Goal: Navigation & Orientation: Find specific page/section

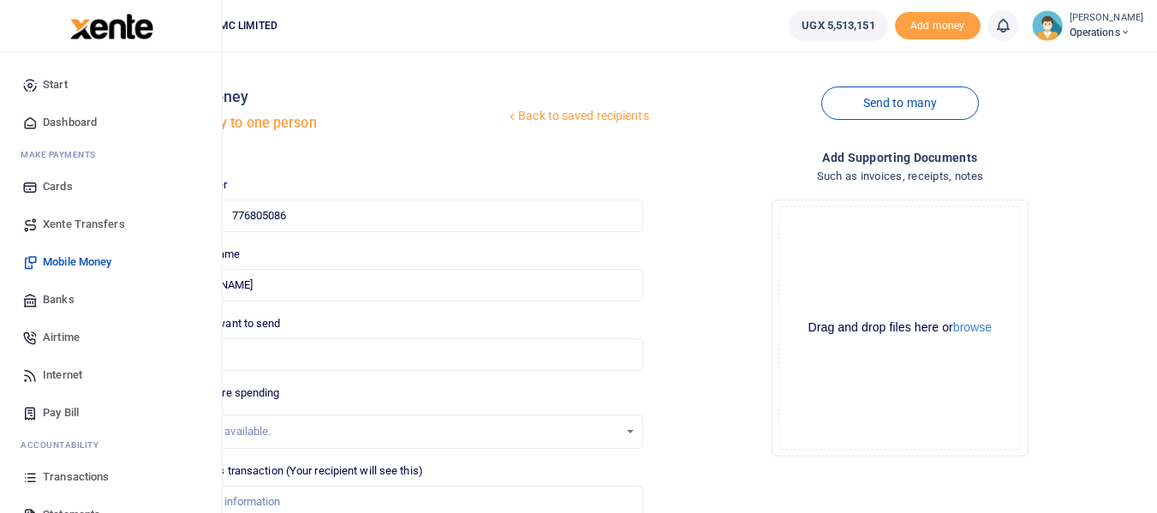
click at [84, 336] on link "Airtime" at bounding box center [111, 338] width 194 height 38
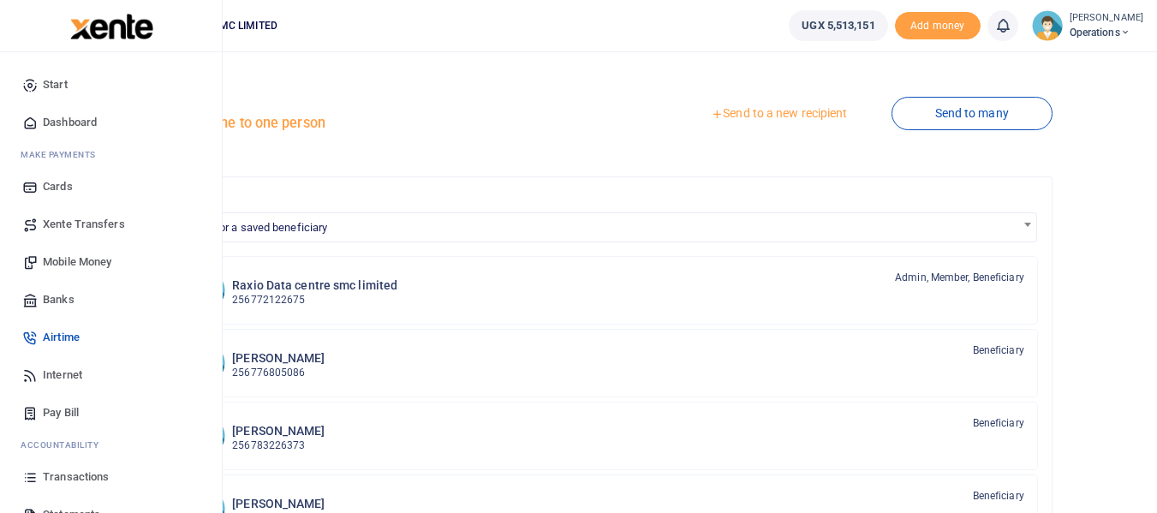
click at [64, 377] on span "Internet" at bounding box center [62, 375] width 39 height 17
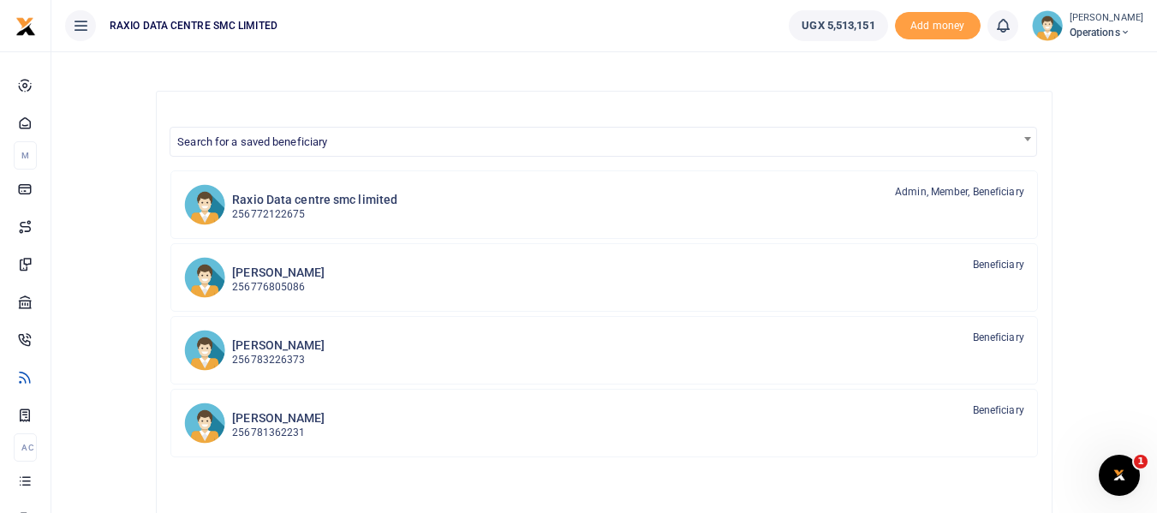
scroll to position [171, 0]
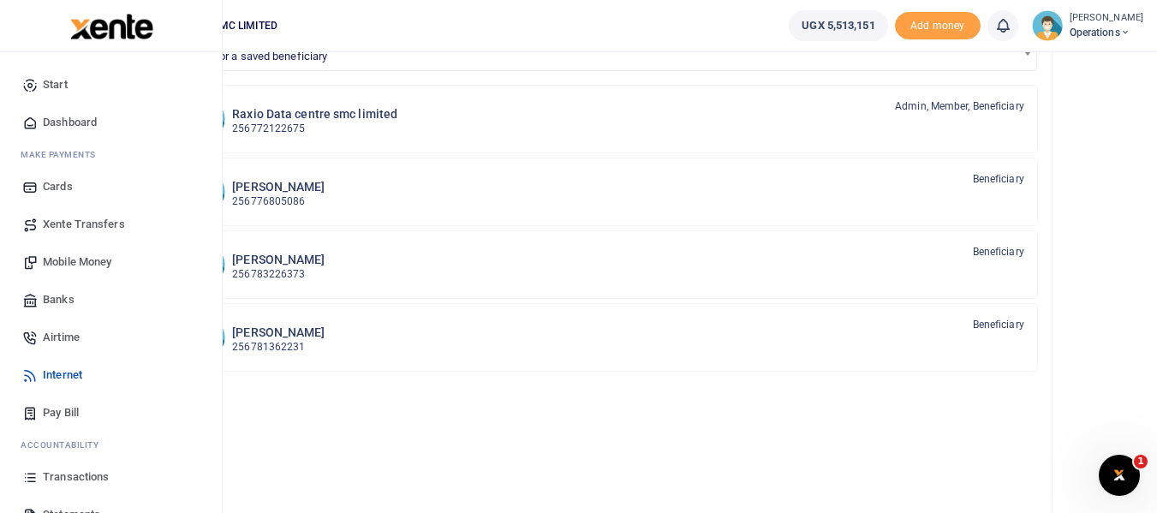
click at [45, 415] on span "Pay Bill" at bounding box center [61, 412] width 36 height 17
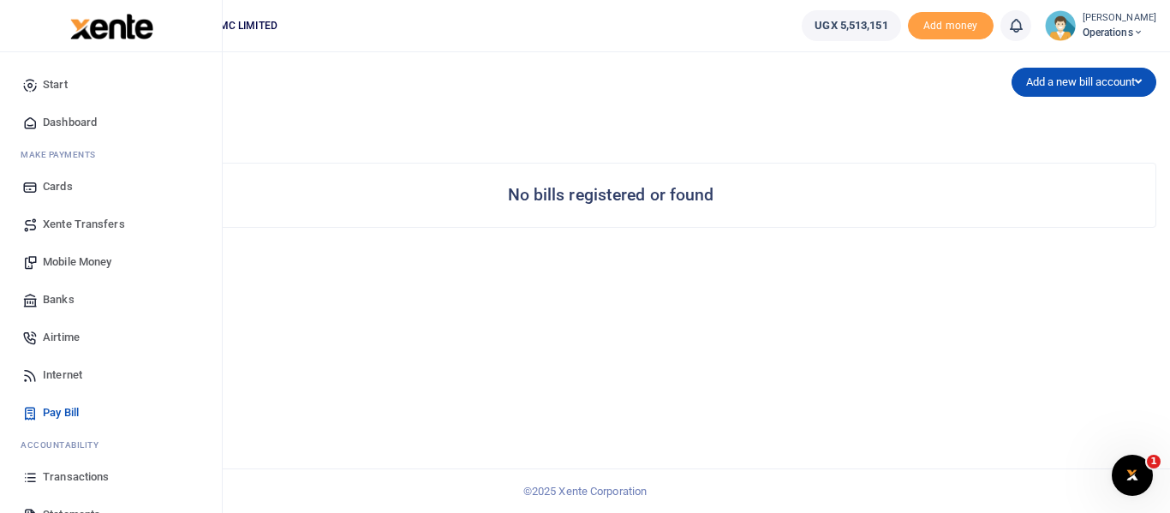
click at [78, 265] on span "Mobile Money" at bounding box center [77, 262] width 69 height 17
